Goal: Transaction & Acquisition: Purchase product/service

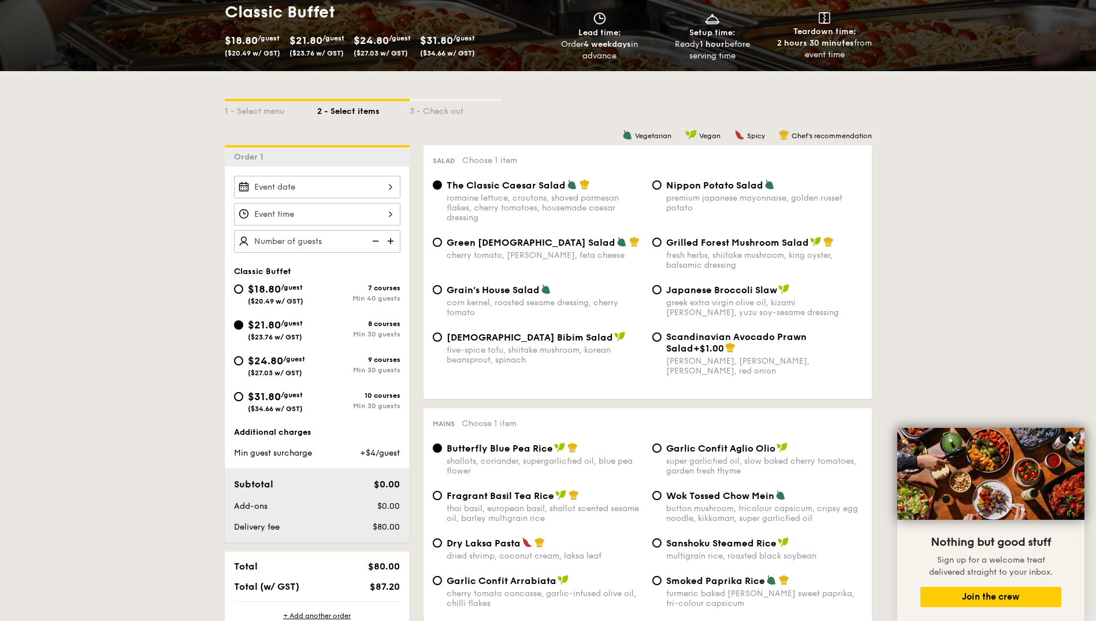
scroll to position [183, 0]
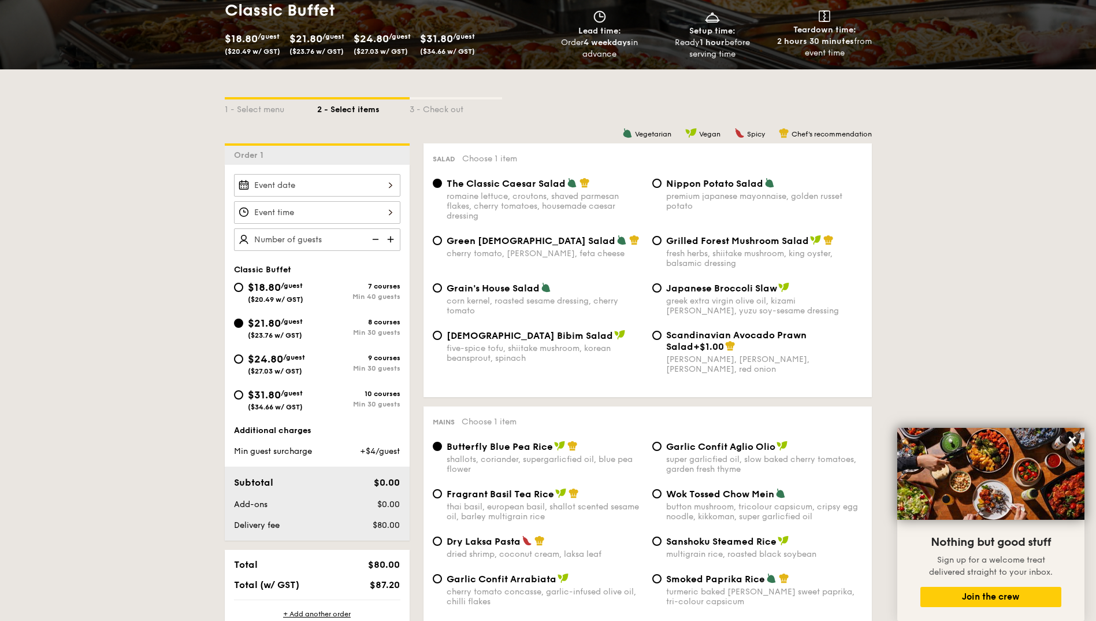
click at [392, 406] on div "Min 30 guests" at bounding box center [358, 404] width 83 height 8
click at [243, 399] on input "$31.80 /guest ($34.66 w/ GST) 10 courses Min 30 guests" at bounding box center [238, 394] width 9 height 9
radio input "true"
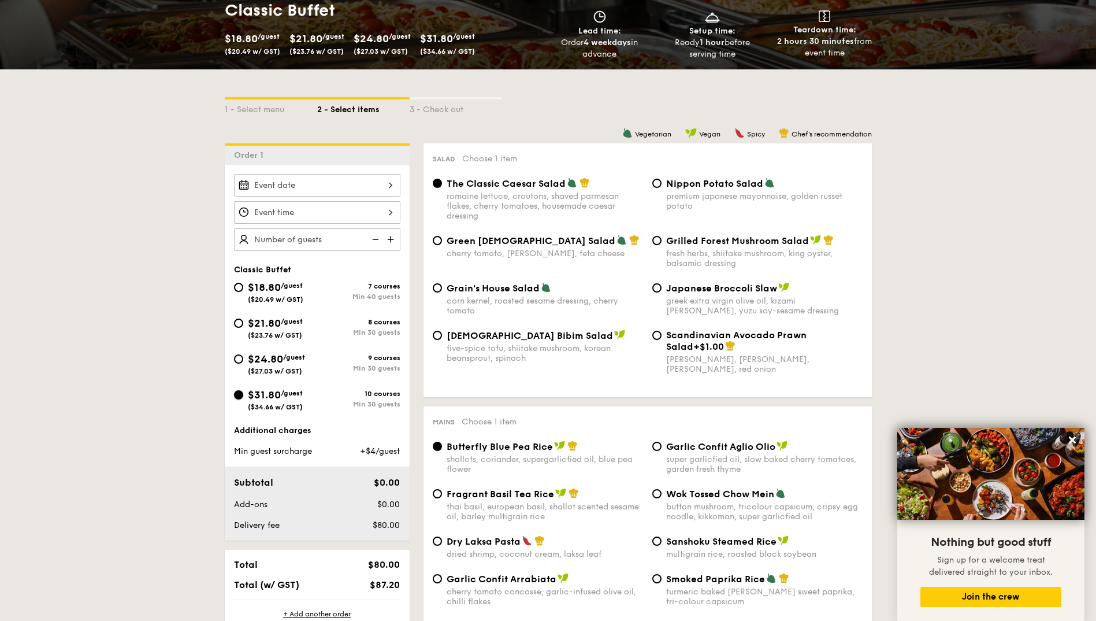
radio input "true"
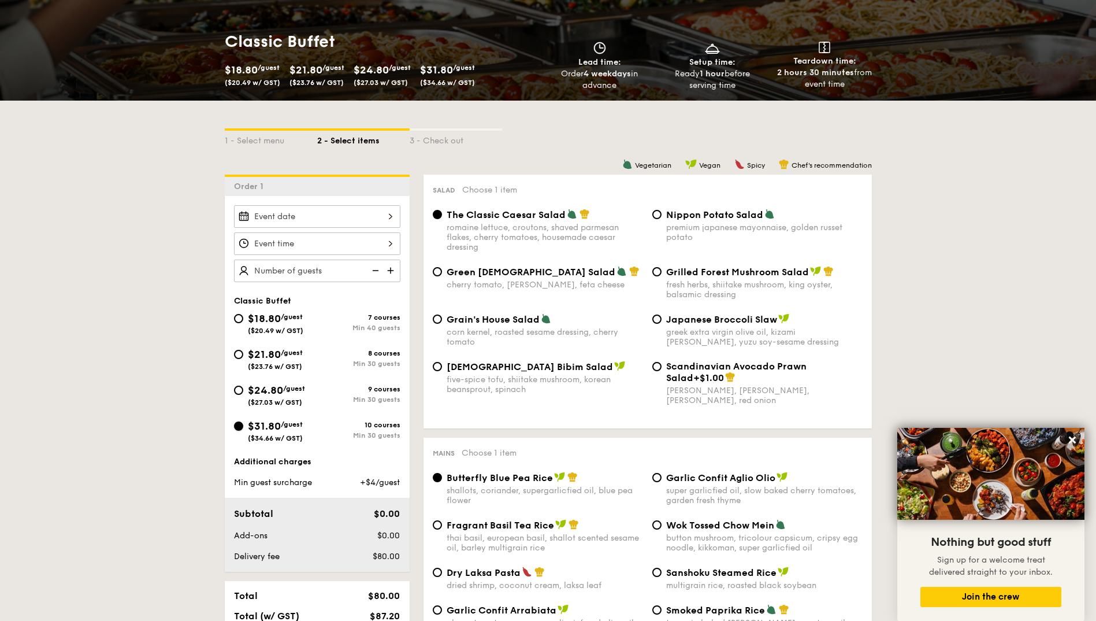
scroll to position [152, 0]
